Goal: Information Seeking & Learning: Learn about a topic

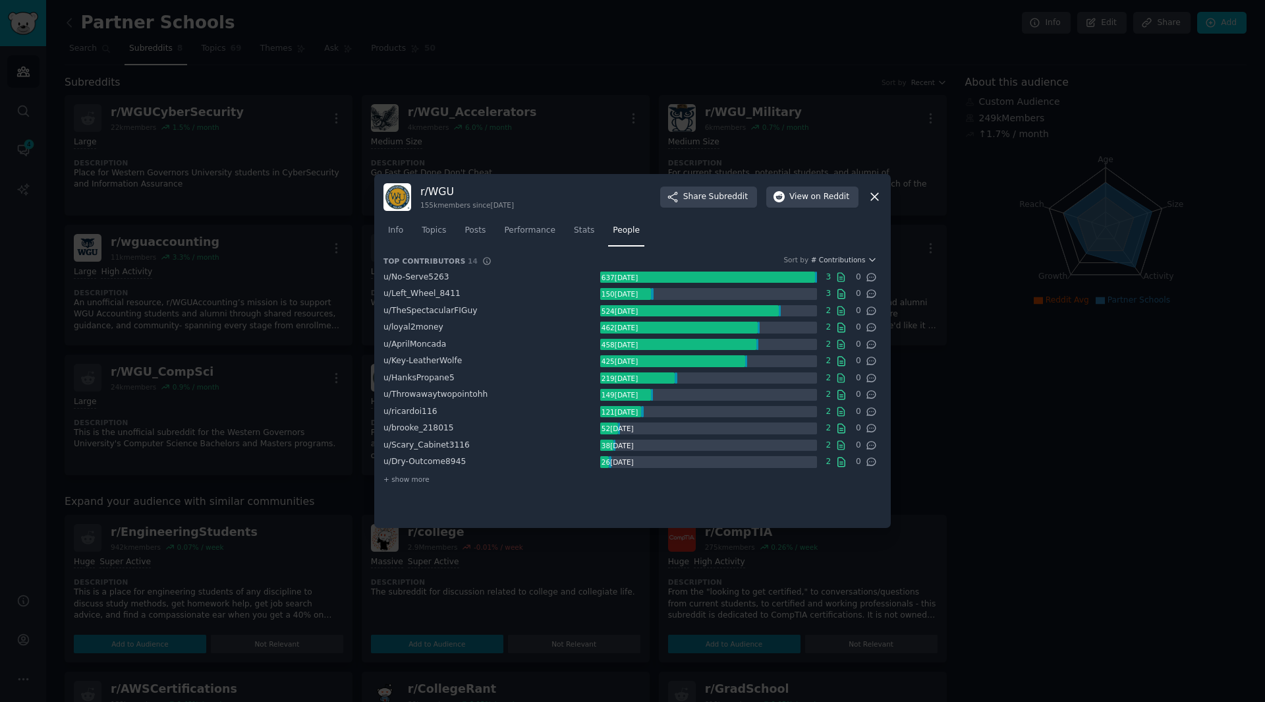
click at [874, 197] on icon at bounding box center [874, 197] width 7 height 7
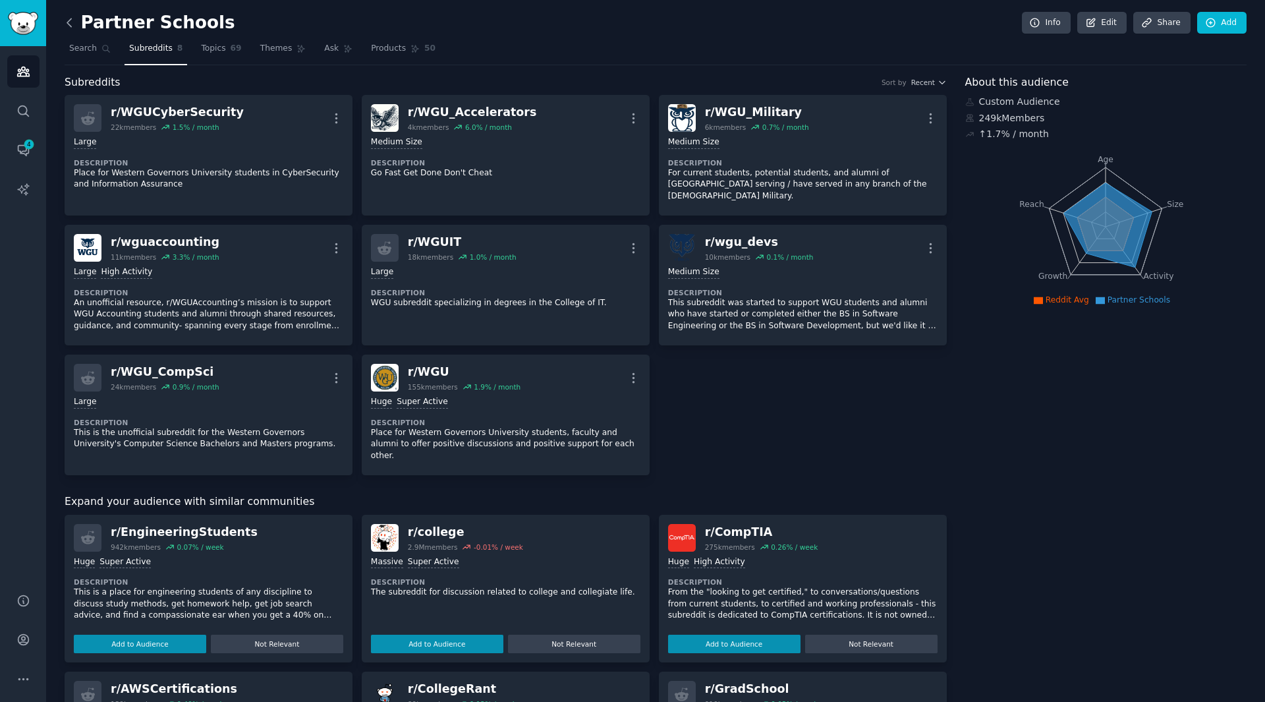
click at [67, 18] on icon at bounding box center [70, 23] width 14 height 14
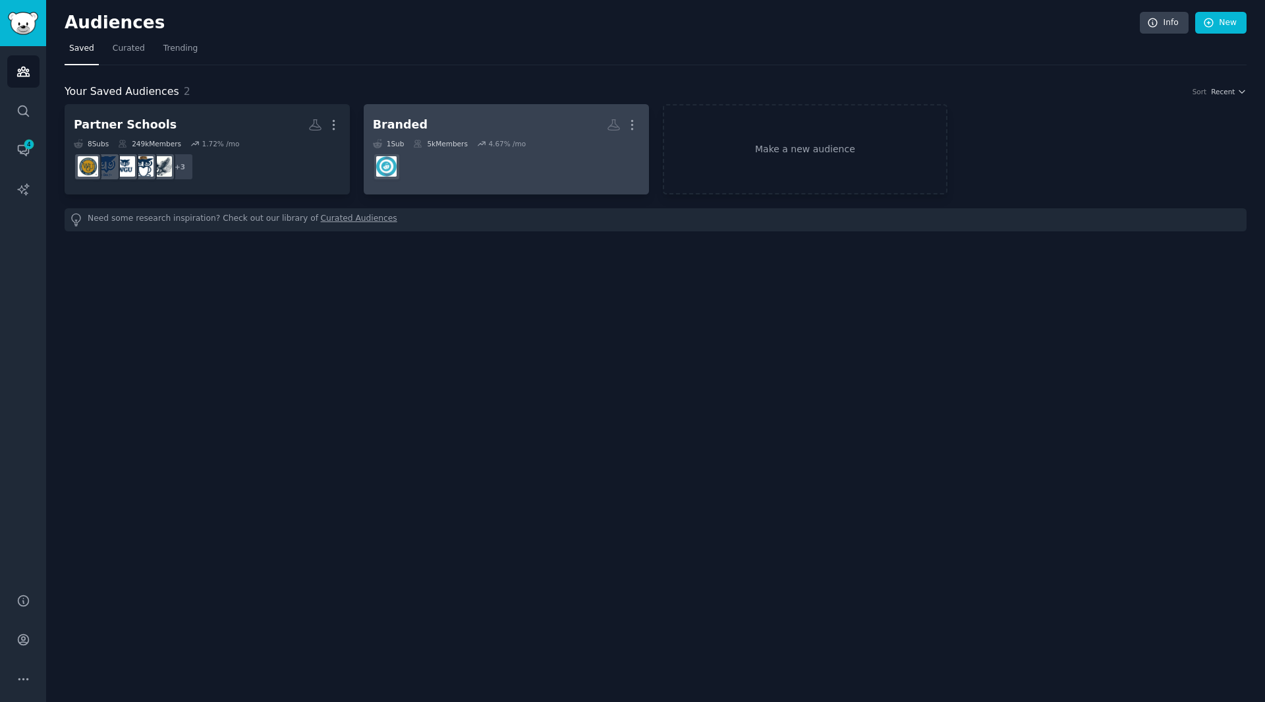
click at [470, 114] on h2 "Branded More" at bounding box center [506, 124] width 267 height 23
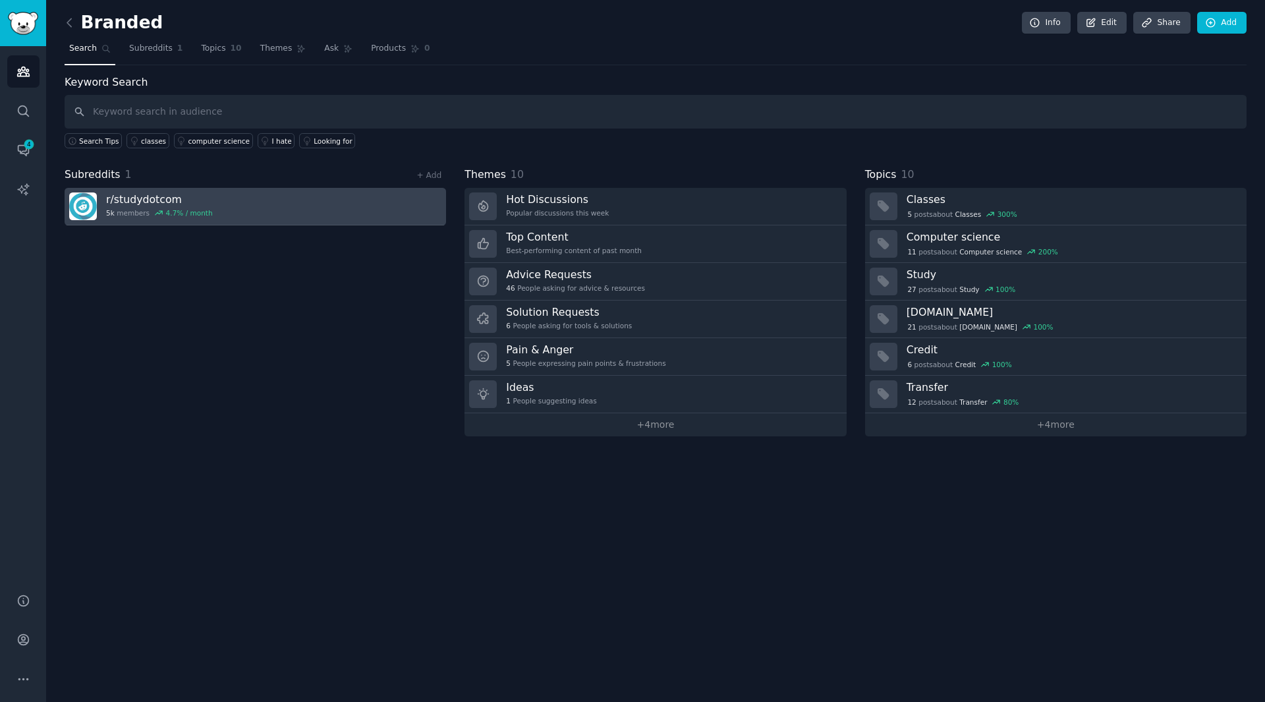
click at [191, 204] on h3 "r/ studydotcom" at bounding box center [159, 199] width 107 height 14
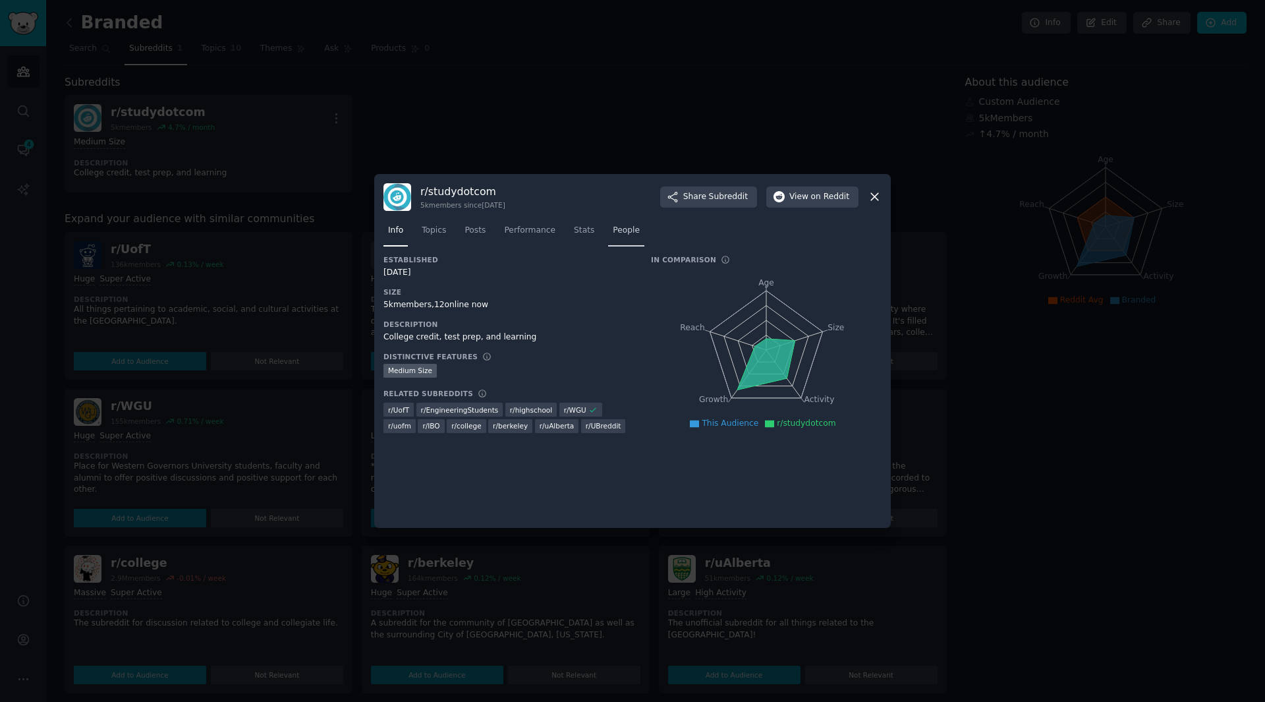
click at [613, 225] on span "People" at bounding box center [626, 231] width 27 height 12
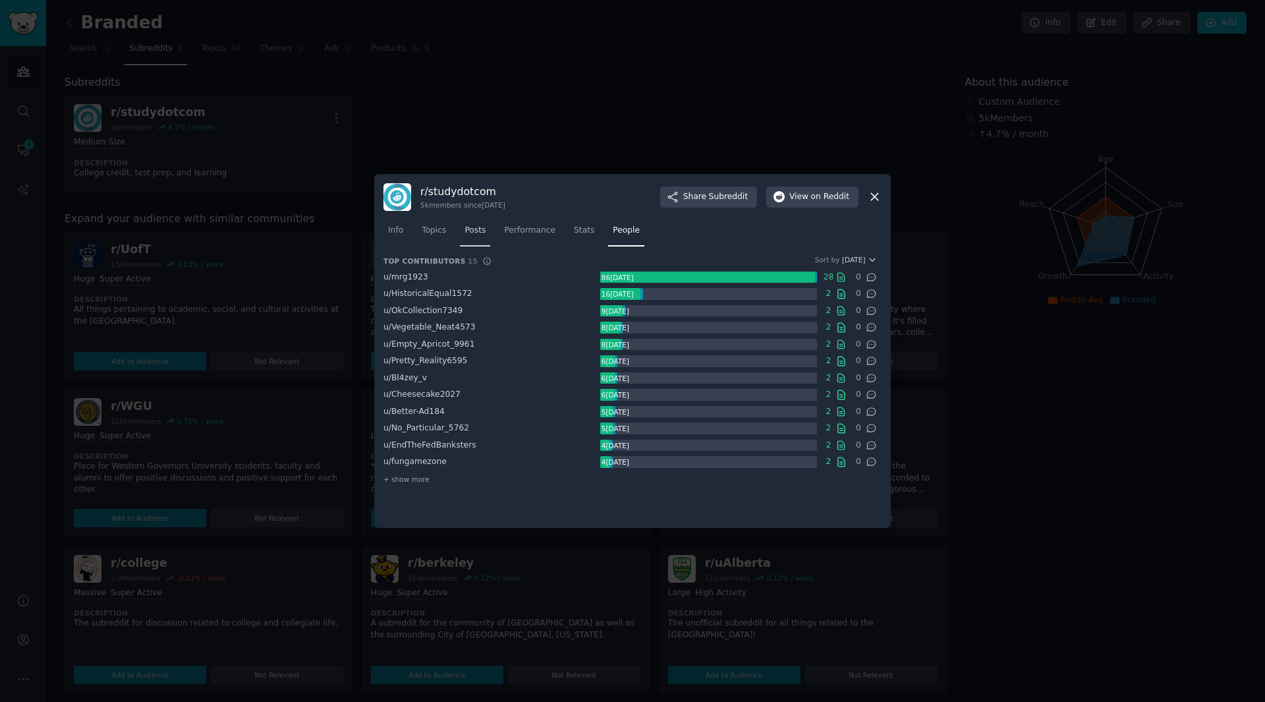
click at [474, 228] on span "Posts" at bounding box center [474, 231] width 21 height 12
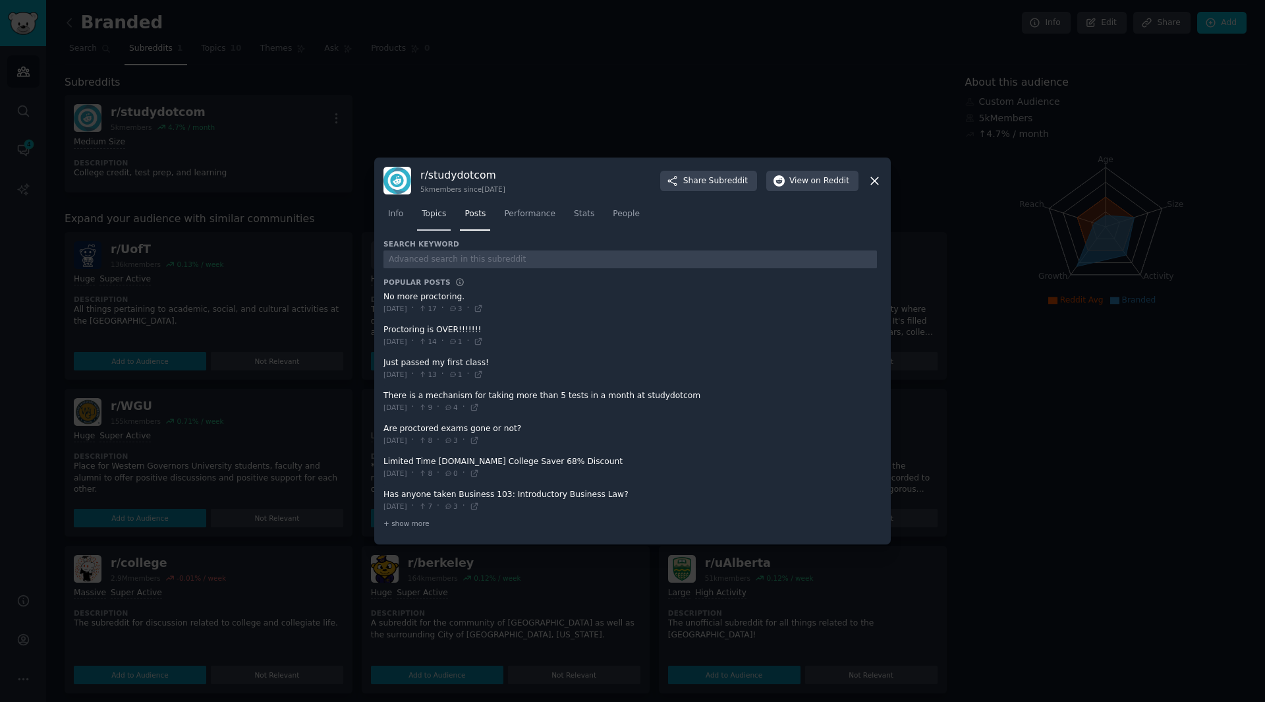
click at [434, 211] on span "Topics" at bounding box center [434, 214] width 24 height 12
